Goal: Transaction & Acquisition: Book appointment/travel/reservation

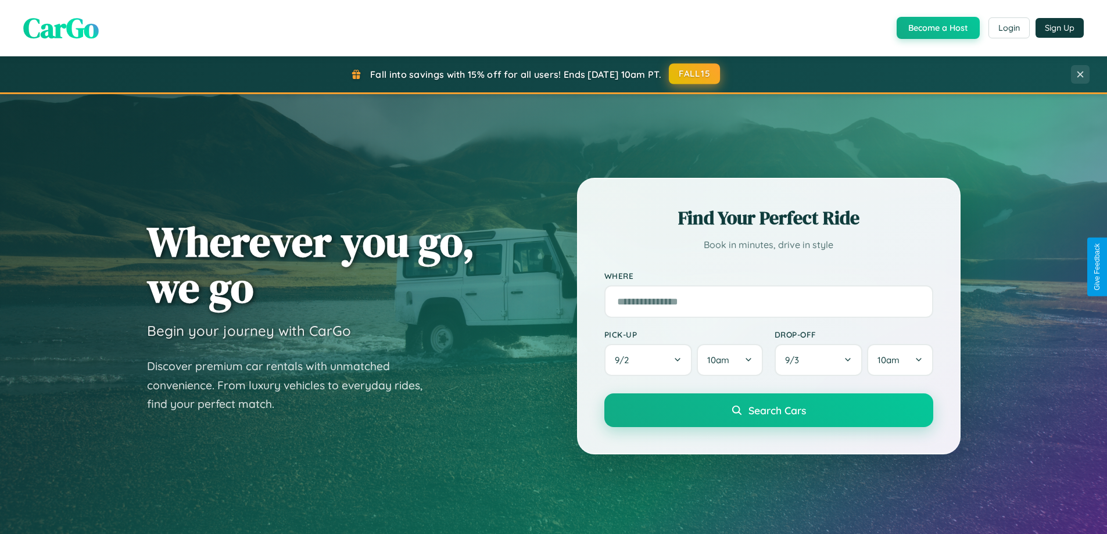
click at [695, 74] on button "FALL15" at bounding box center [694, 73] width 51 height 21
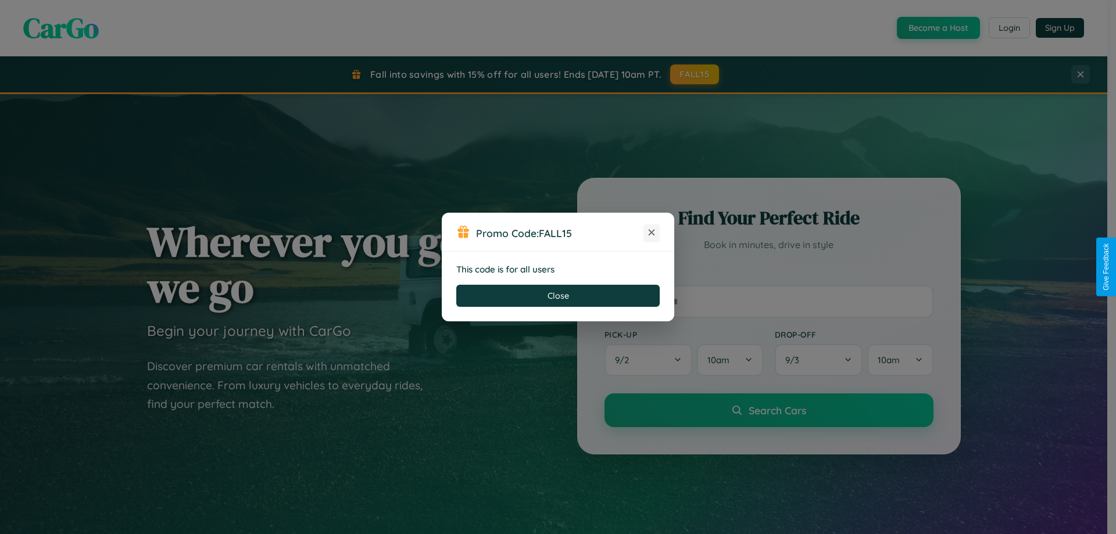
click at [652, 233] on icon at bounding box center [652, 233] width 12 height 12
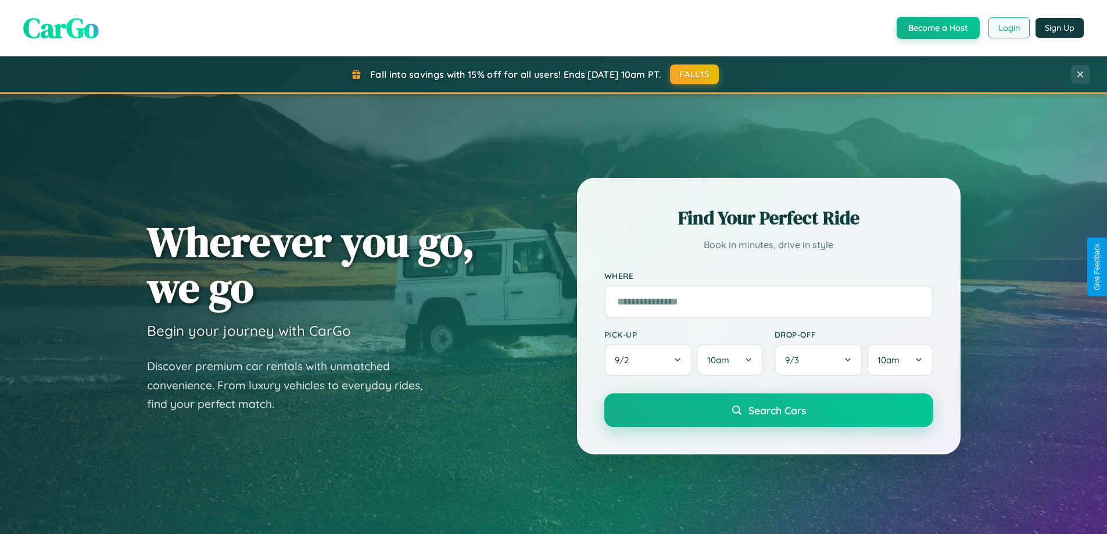
click at [1008, 28] on button "Login" at bounding box center [1009, 27] width 41 height 21
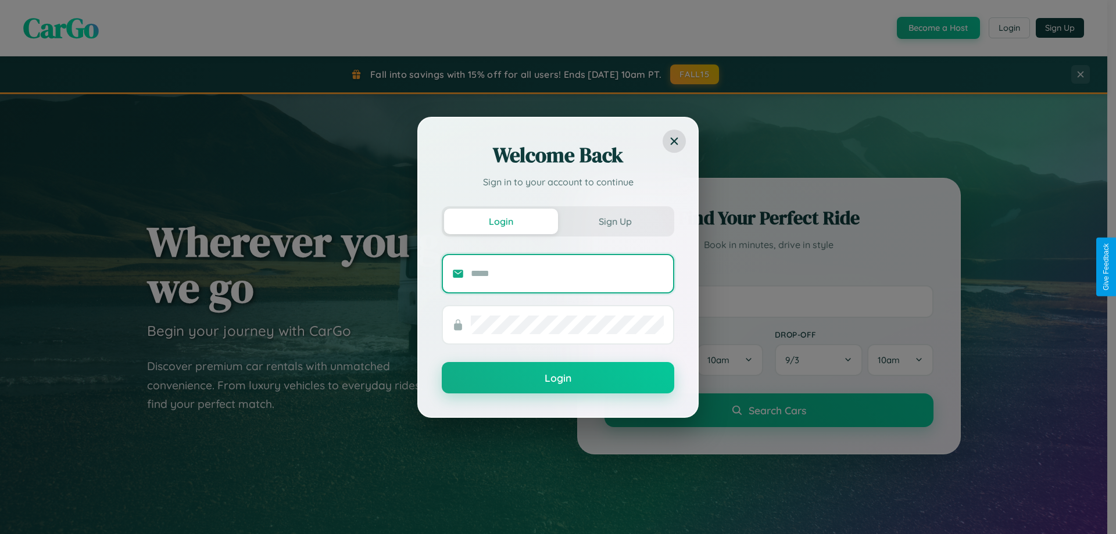
click at [567, 273] on input "text" at bounding box center [567, 273] width 193 height 19
type input "**********"
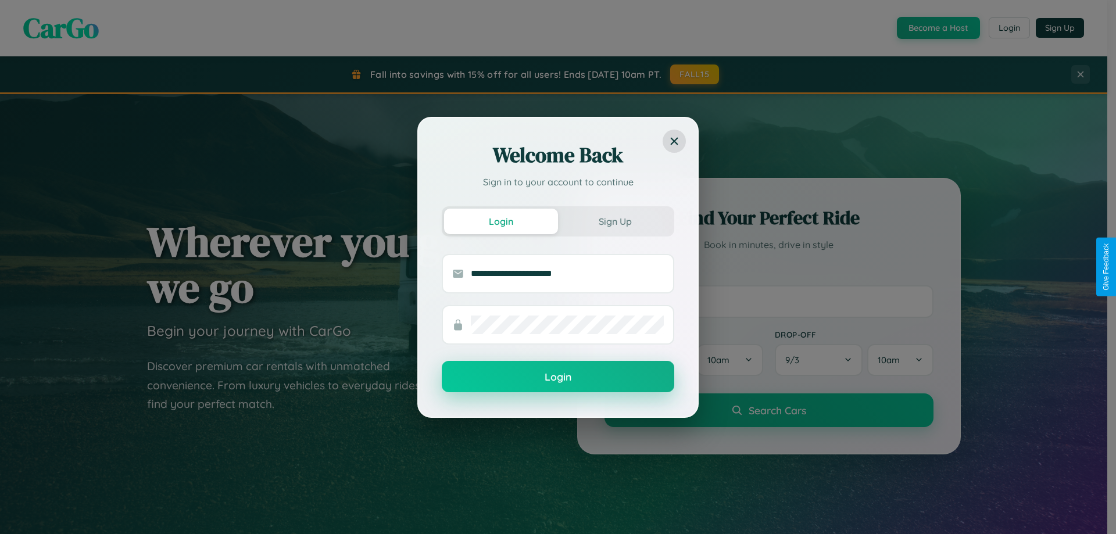
click at [558, 377] on button "Login" at bounding box center [558, 376] width 233 height 31
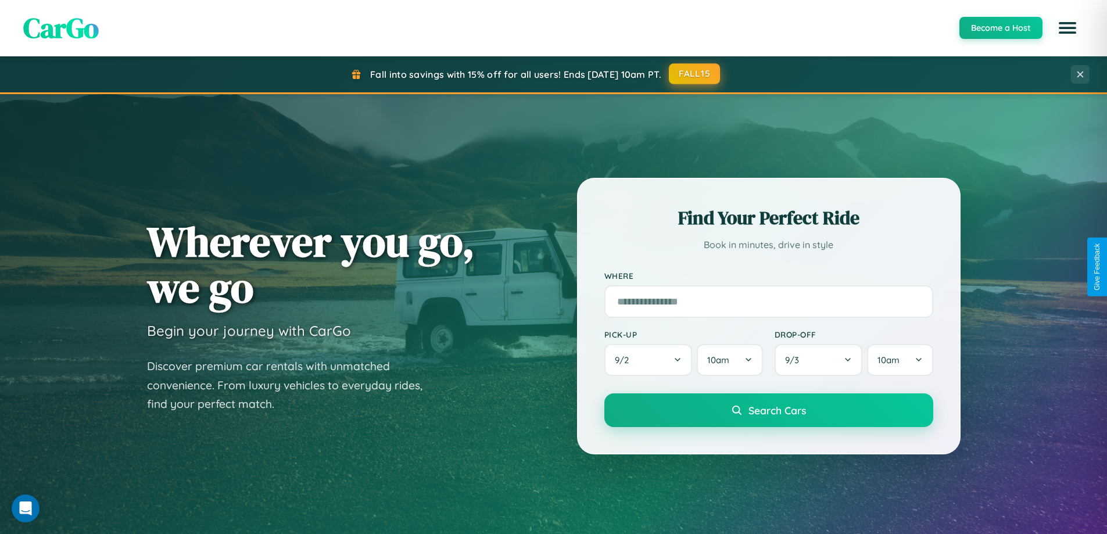
click at [695, 74] on button "FALL15" at bounding box center [694, 73] width 51 height 21
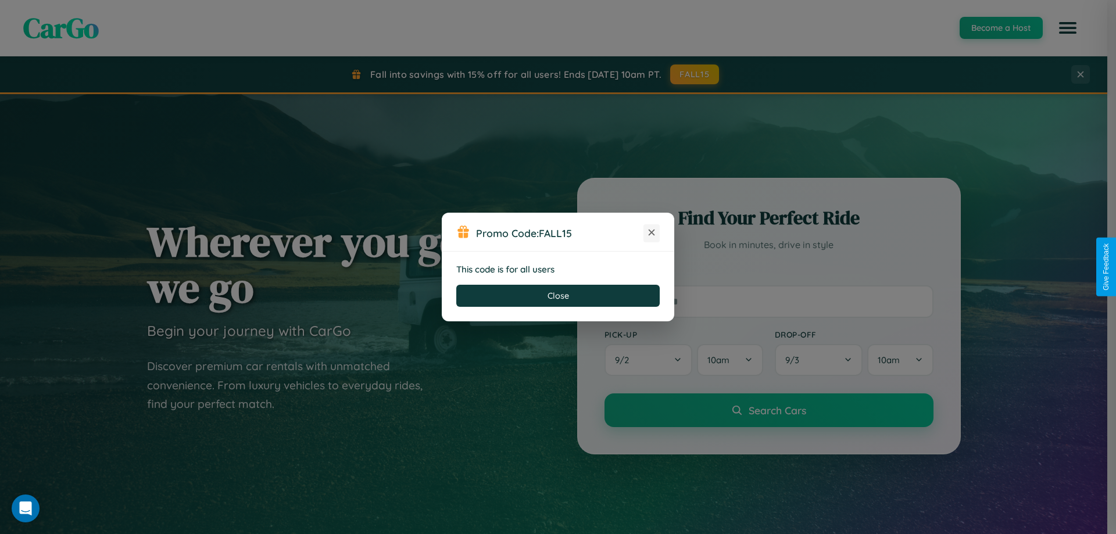
click at [652, 233] on icon at bounding box center [652, 233] width 12 height 12
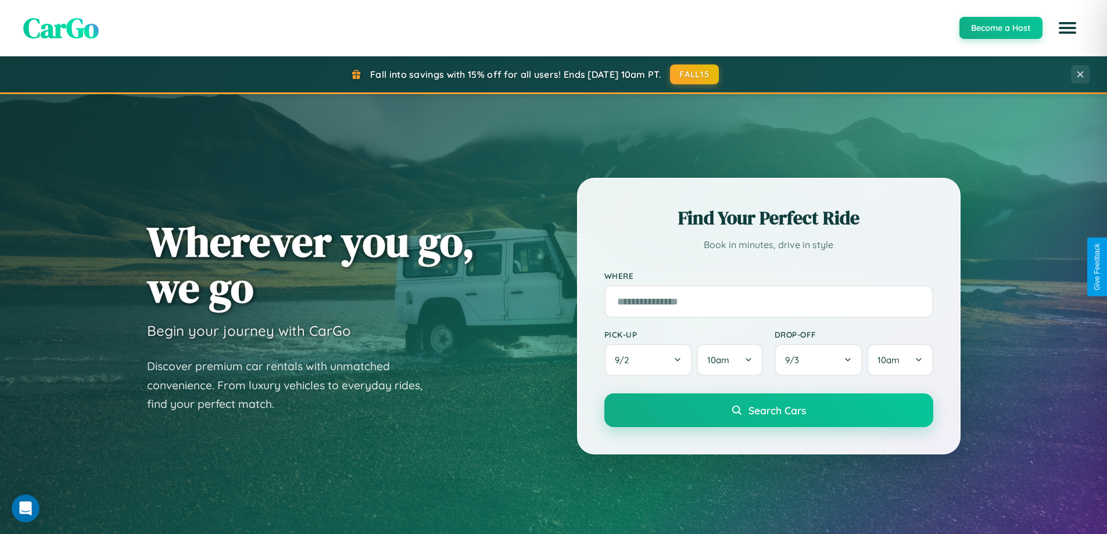
scroll to position [501, 0]
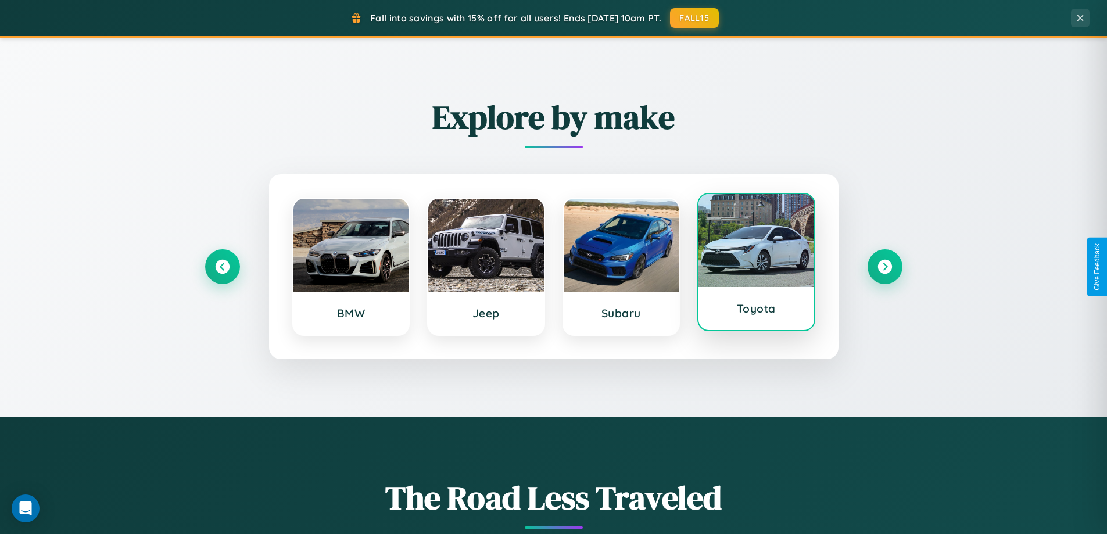
click at [756, 263] on div at bounding box center [757, 240] width 116 height 93
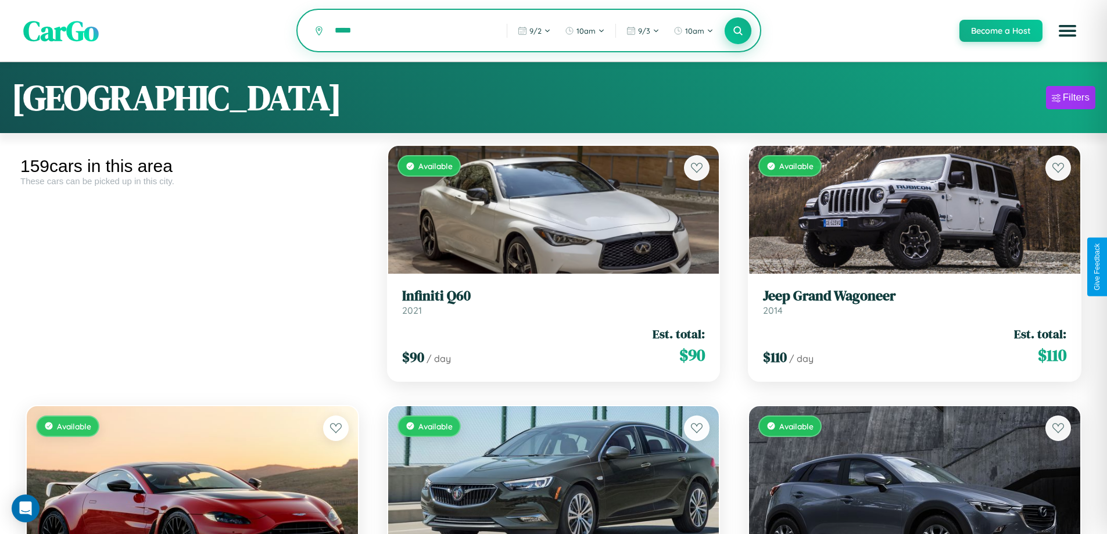
type input "*****"
click at [738, 31] on icon at bounding box center [738, 30] width 11 height 11
